Goal: Information Seeking & Learning: Learn about a topic

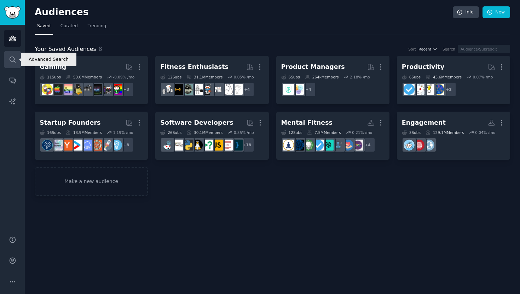
click at [9, 60] on icon "Sidebar" at bounding box center [12, 59] width 7 height 7
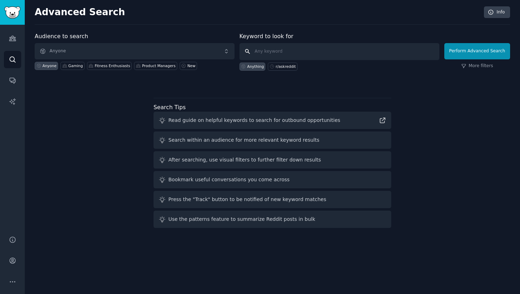
click at [289, 54] on input "text" at bounding box center [339, 51] width 200 height 17
type input "hot and cold app"
click button "Perform Advanced Search" at bounding box center [477, 51] width 66 height 16
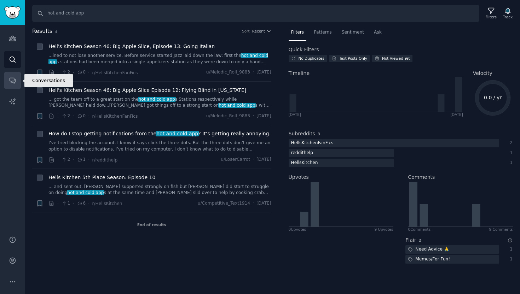
click at [11, 84] on icon "Sidebar" at bounding box center [12, 80] width 7 height 7
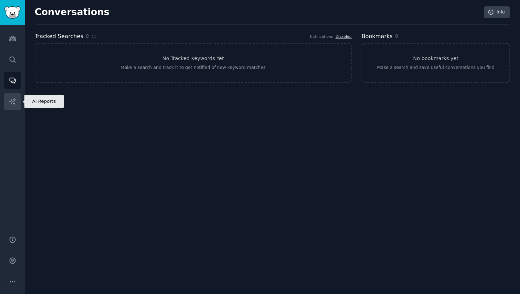
click at [17, 94] on link "AI Reports" at bounding box center [12, 101] width 17 height 17
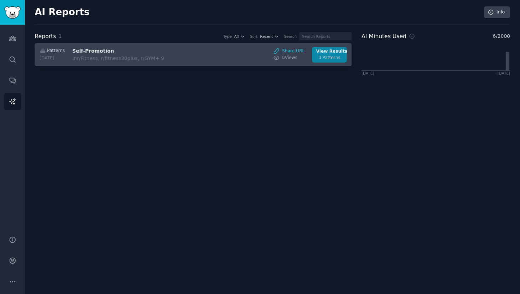
click at [338, 52] on div "View Results" at bounding box center [329, 51] width 27 height 6
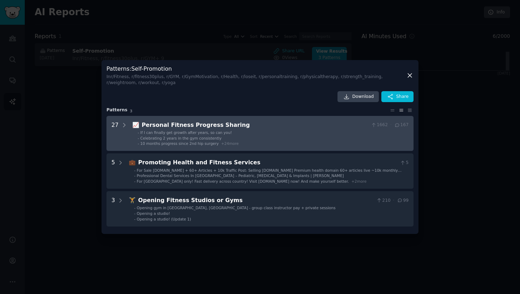
click at [172, 129] on div "📈 Personal Fitness Progress Sharing 1662 · 167 - If I can finally get growth af…" at bounding box center [270, 133] width 276 height 25
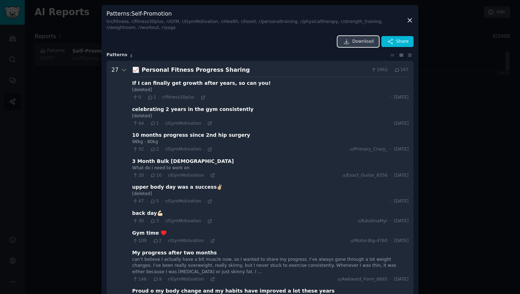
click at [356, 42] on span "Download" at bounding box center [363, 42] width 22 height 6
click at [460, 84] on div at bounding box center [260, 147] width 520 height 294
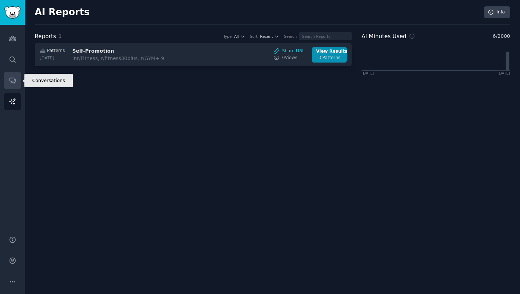
click at [12, 83] on icon "Sidebar" at bounding box center [12, 80] width 7 height 7
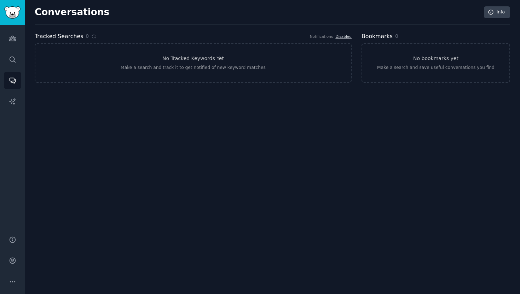
click at [432, 30] on div "Conversations Info Tracked Searches 0 Notifications Disabled No Tracked Keyword…" at bounding box center [272, 49] width 475 height 78
click at [24, 39] on div "Audiences Search Conversations AI Reports" at bounding box center [12, 126] width 25 height 203
click at [12, 37] on icon "Sidebar" at bounding box center [12, 38] width 6 height 5
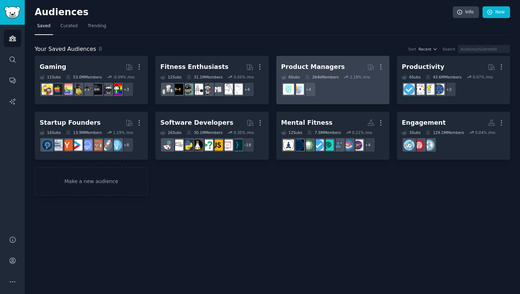
click at [311, 58] on link "Product Managers More 6 Sub s 264k Members 2.18 % /mo + 4" at bounding box center [332, 80] width 113 height 48
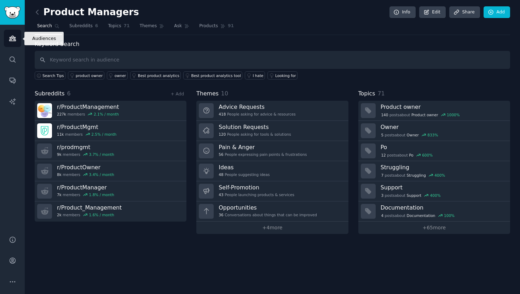
click at [13, 41] on icon "Sidebar" at bounding box center [12, 38] width 7 height 7
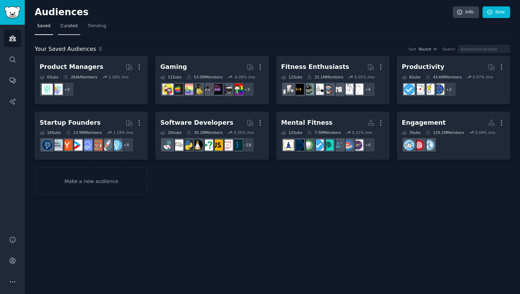
click at [66, 27] on span "Curated" at bounding box center [68, 26] width 17 height 6
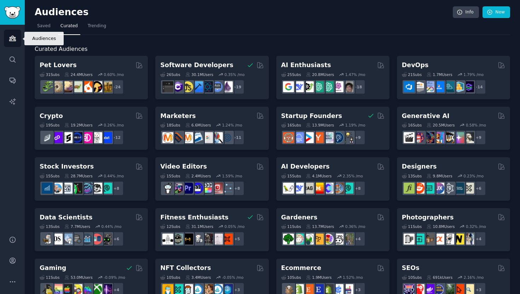
click at [14, 42] on link "Audiences" at bounding box center [12, 38] width 17 height 17
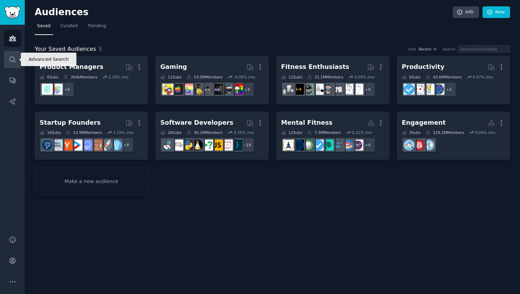
click at [14, 60] on icon "Sidebar" at bounding box center [12, 59] width 7 height 7
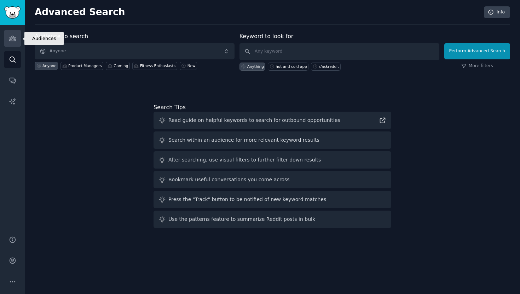
click at [9, 36] on icon "Sidebar" at bounding box center [12, 38] width 7 height 7
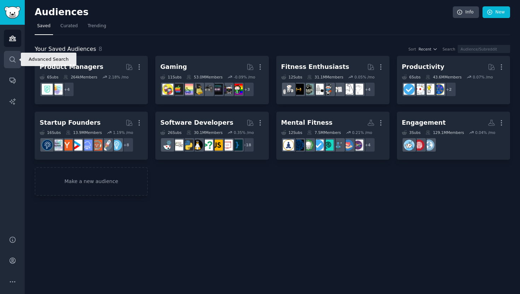
click at [20, 58] on link "Search" at bounding box center [12, 59] width 17 height 17
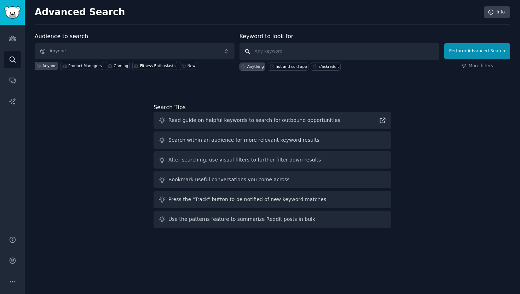
click at [261, 51] on input "text" at bounding box center [339, 51] width 200 height 17
type input "A"
click at [132, 58] on span "Anyone" at bounding box center [135, 51] width 200 height 16
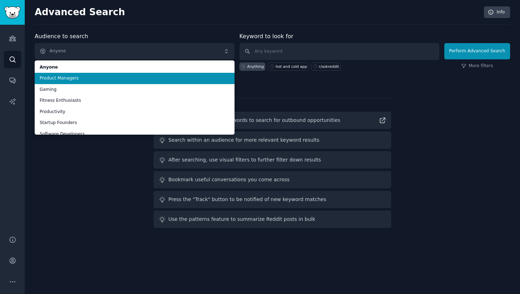
click at [69, 78] on span "Product Managers" at bounding box center [135, 78] width 190 height 6
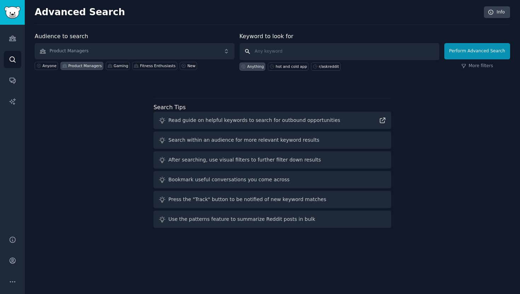
click at [300, 51] on input "text" at bounding box center [339, 51] width 200 height 17
type input "Productivity"
click at [475, 51] on button "Perform Advanced Search" at bounding box center [477, 51] width 66 height 16
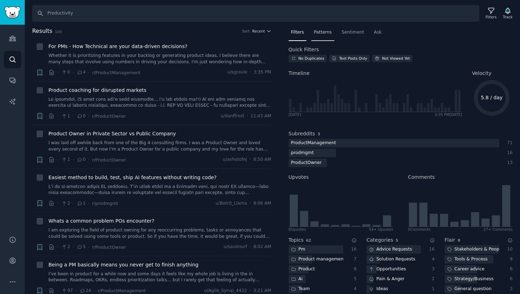
click at [320, 35] on span "Patterns" at bounding box center [323, 32] width 18 height 6
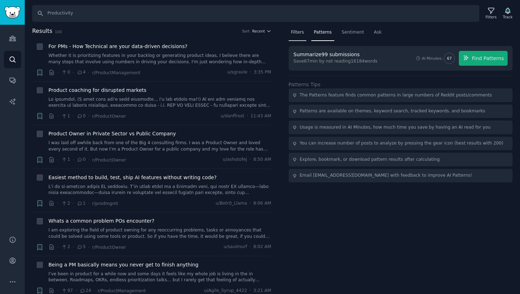
click at [299, 34] on span "Filters" at bounding box center [297, 32] width 13 height 6
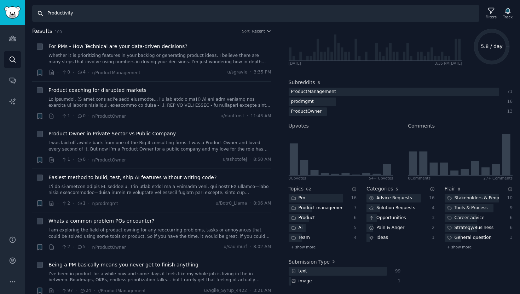
click at [59, 17] on input "Productivity" at bounding box center [255, 13] width 447 height 17
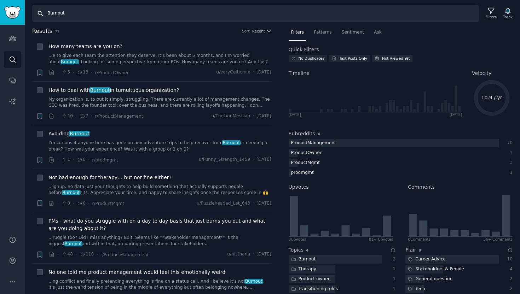
scroll to position [61, 0]
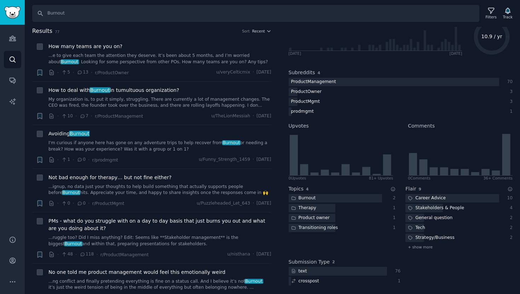
click at [237, 27] on h2 "Results 77 Sort Recent" at bounding box center [151, 31] width 239 height 9
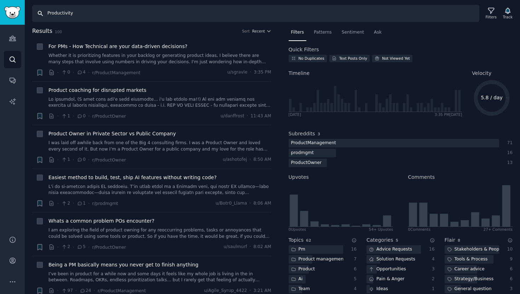
click at [48, 12] on input "Productivity" at bounding box center [255, 13] width 447 height 17
paste input "r/DecidingToBeBetter"
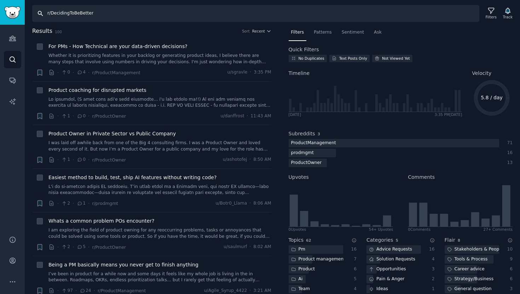
type input "r/DecidingToBeBetter"
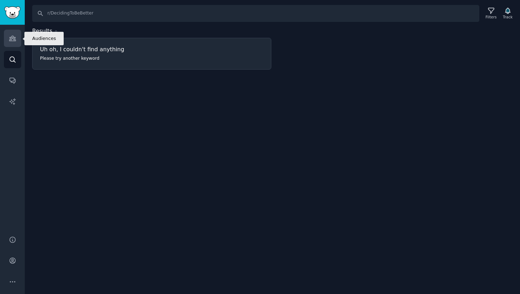
click at [13, 43] on link "Audiences" at bounding box center [12, 38] width 17 height 17
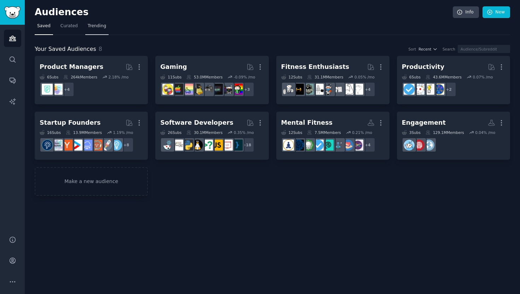
click at [92, 25] on span "Trending" at bounding box center [97, 26] width 18 height 6
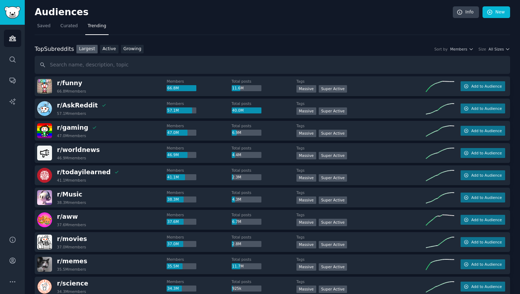
click at [93, 67] on input "text" at bounding box center [272, 65] width 475 height 18
type input "r/DecidingToBeBetter"
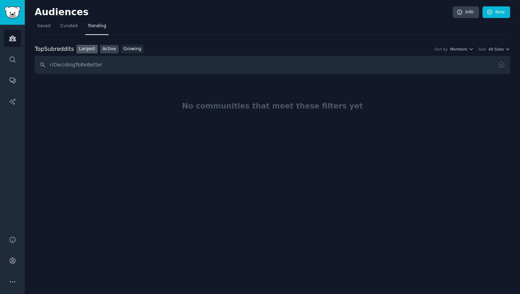
click at [108, 50] on link "Active" at bounding box center [109, 49] width 18 height 9
click at [130, 51] on link "Growing" at bounding box center [132, 49] width 23 height 9
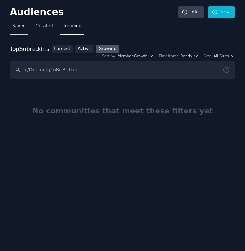
click at [20, 24] on span "Saved" at bounding box center [18, 26] width 13 height 6
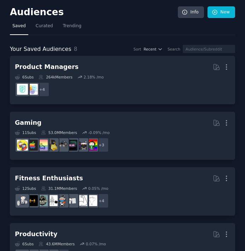
click at [28, 13] on h2 "Audiences" at bounding box center [94, 12] width 168 height 11
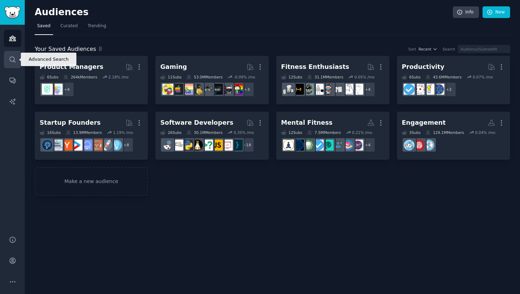
click at [11, 57] on icon "Sidebar" at bounding box center [12, 59] width 7 height 7
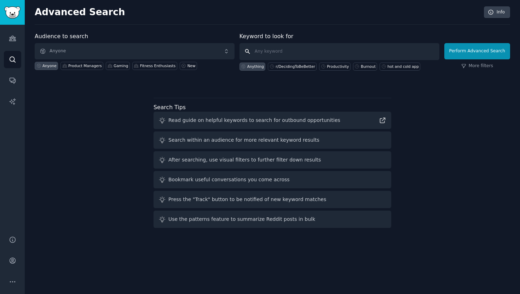
click at [271, 47] on input "text" at bounding box center [339, 51] width 200 height 17
paste input "meditation"
type input "meditation"
click at [490, 49] on button "Perform Advanced Search" at bounding box center [477, 51] width 66 height 16
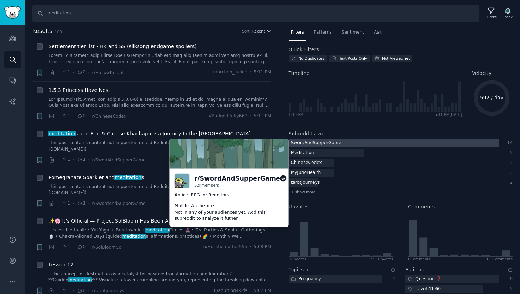
click at [299, 142] on div "SwordAndSupperGame" at bounding box center [315, 143] width 55 height 9
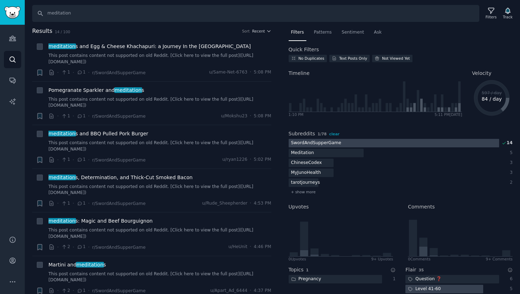
click at [305, 143] on div "SwordAndSupperGame" at bounding box center [315, 143] width 55 height 9
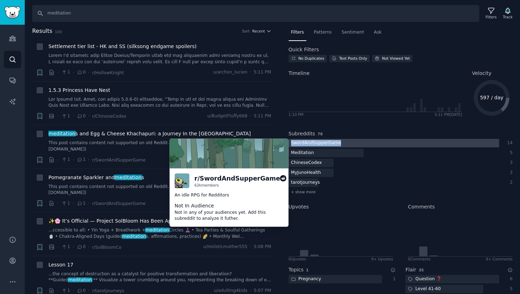
click at [305, 143] on div "SwordAndSupperGame" at bounding box center [315, 143] width 55 height 9
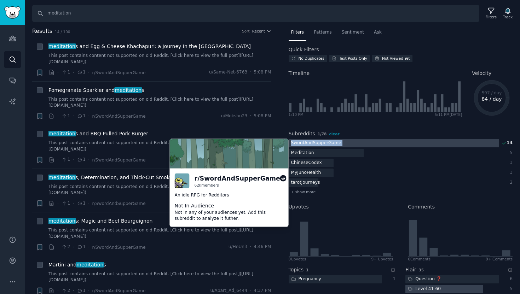
click at [305, 143] on div "SwordAndSupperGame" at bounding box center [315, 143] width 55 height 9
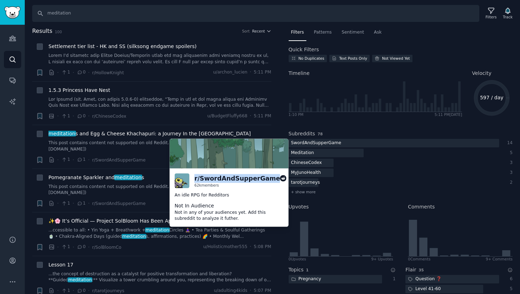
drag, startPoint x: 192, startPoint y: 179, endPoint x: 266, endPoint y: 180, distance: 73.5
click at [266, 180] on div "r/ SwordAndSupperGame 62k members" at bounding box center [229, 181] width 109 height 15
copy div "r/ SwordAndSupperGame"
